Goal: Task Accomplishment & Management: Use online tool/utility

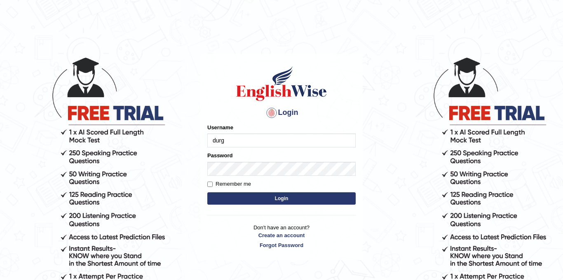
type input "durga_bk"
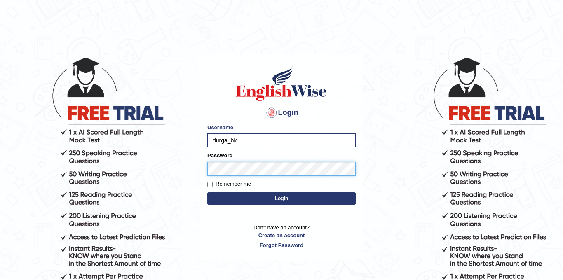
click at [207, 193] on button "Login" at bounding box center [281, 199] width 148 height 12
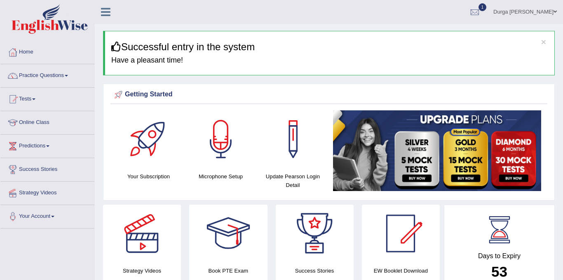
click at [487, 13] on link "1" at bounding box center [475, 10] width 25 height 21
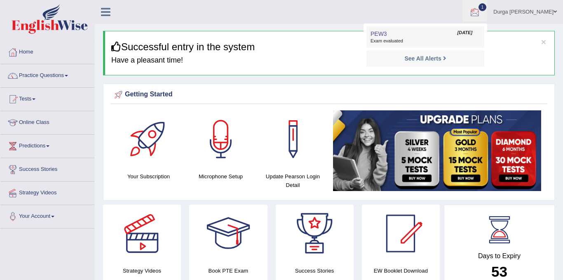
click at [462, 35] on span "Aug 27, 2025" at bounding box center [465, 33] width 15 height 7
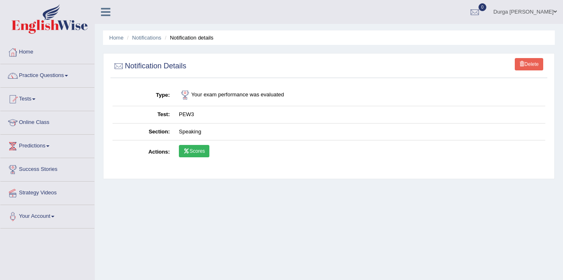
click at [209, 151] on link "Scores" at bounding box center [194, 151] width 31 height 12
click at [66, 80] on link "Practice Questions" at bounding box center [47, 74] width 94 height 21
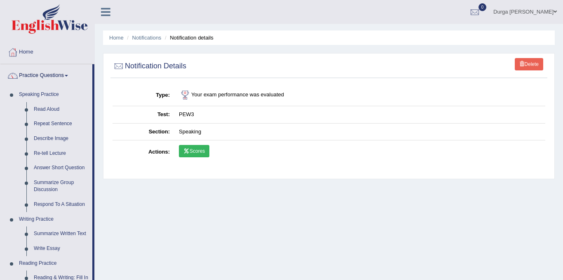
click at [72, 77] on link "Practice Questions" at bounding box center [46, 74] width 92 height 21
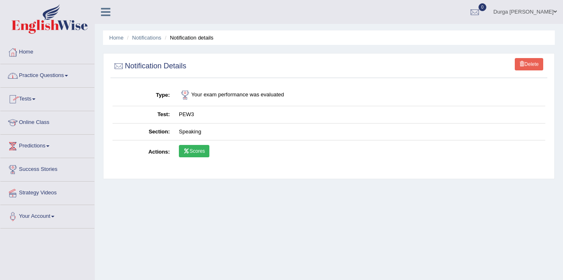
click at [28, 102] on link "Tests" at bounding box center [47, 98] width 94 height 21
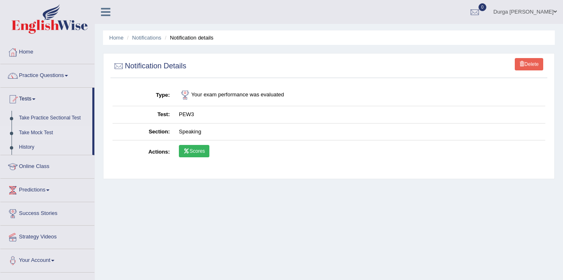
click at [46, 133] on link "Take Mock Test" at bounding box center [53, 133] width 77 height 15
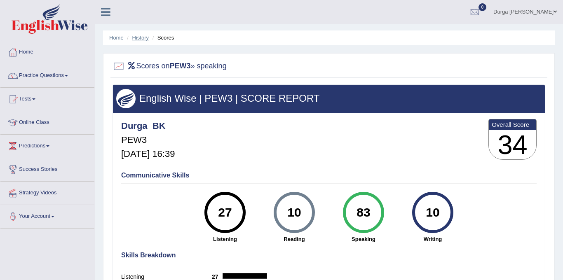
click at [146, 39] on link "History" at bounding box center [140, 38] width 16 height 6
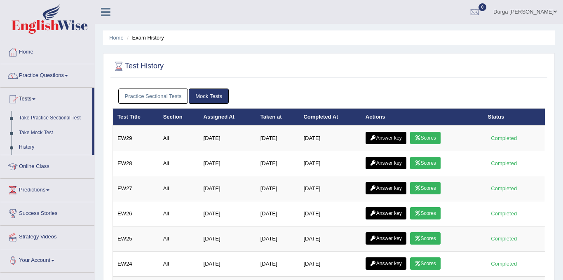
click at [166, 99] on link "Practice Sectional Tests" at bounding box center [153, 96] width 70 height 15
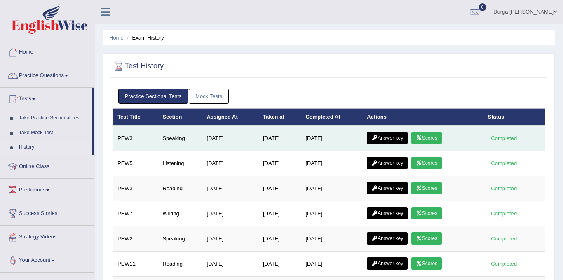
click at [403, 140] on link "Answer key" at bounding box center [387, 138] width 41 height 12
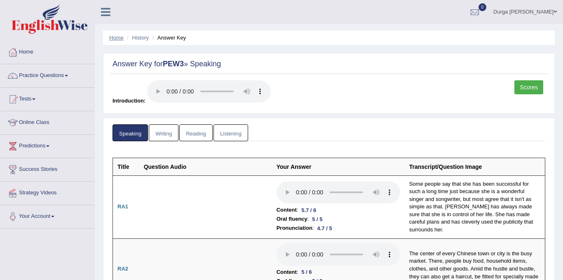
click at [116, 36] on link "Home" at bounding box center [116, 38] width 14 height 6
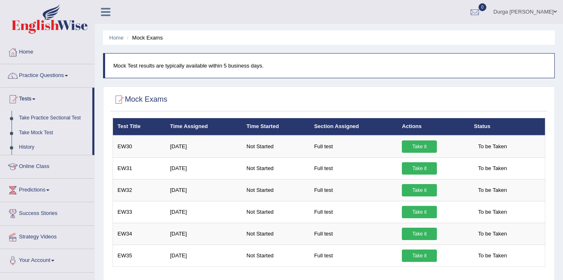
click at [51, 114] on link "Take Practice Sectional Test" at bounding box center [53, 118] width 77 height 15
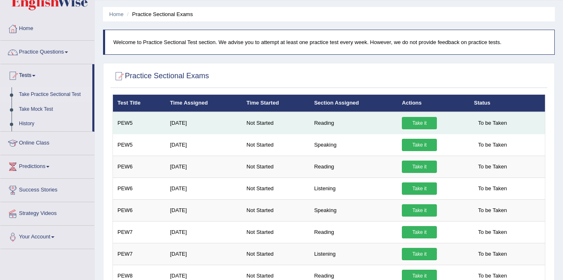
click at [424, 127] on link "Take it" at bounding box center [419, 123] width 35 height 12
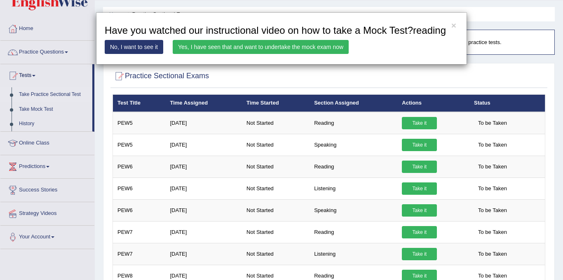
click at [261, 54] on link "Yes, I have seen that and want to undertake the mock exam now" at bounding box center [261, 47] width 176 height 14
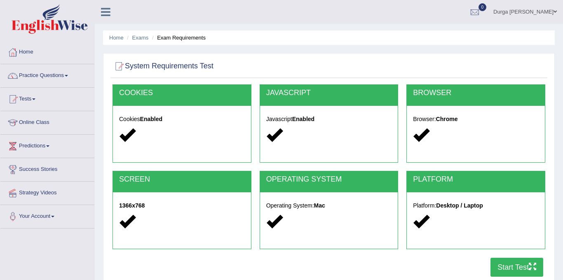
click at [523, 273] on button "Start Test" at bounding box center [517, 267] width 53 height 19
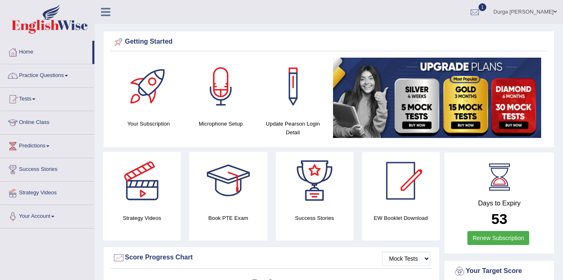
click at [481, 15] on div at bounding box center [475, 12] width 12 height 12
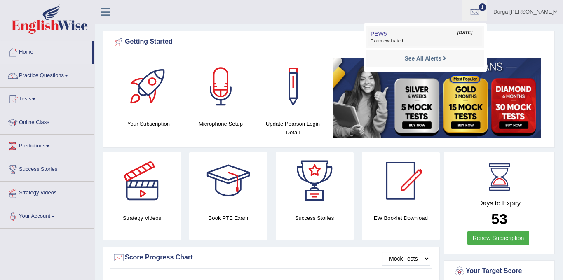
click at [431, 32] on link "PEW5 Aug 28, 2025 Exam evaluated" at bounding box center [426, 36] width 114 height 17
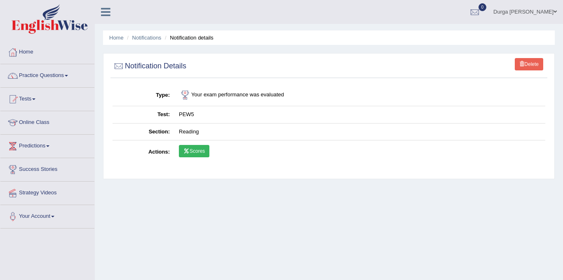
click at [202, 145] on link "Scores" at bounding box center [194, 151] width 31 height 12
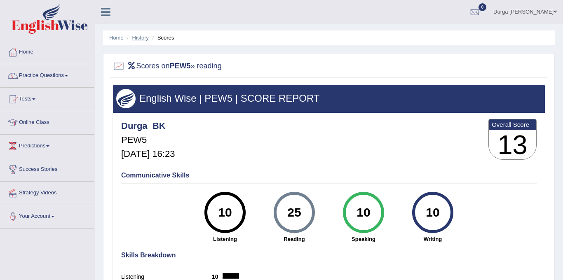
click at [144, 38] on link "History" at bounding box center [140, 38] width 16 height 6
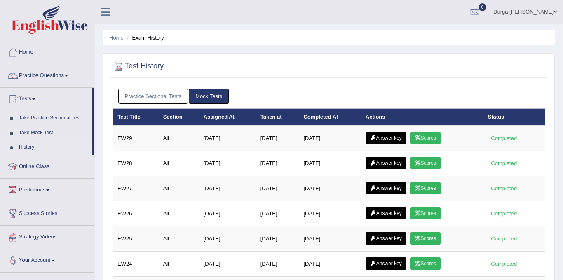
click at [152, 101] on link "Practice Sectional Tests" at bounding box center [153, 96] width 70 height 15
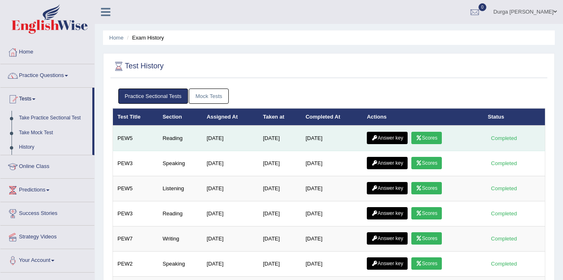
click at [393, 134] on link "Answer key" at bounding box center [387, 138] width 41 height 12
